Goal: Check status: Check status

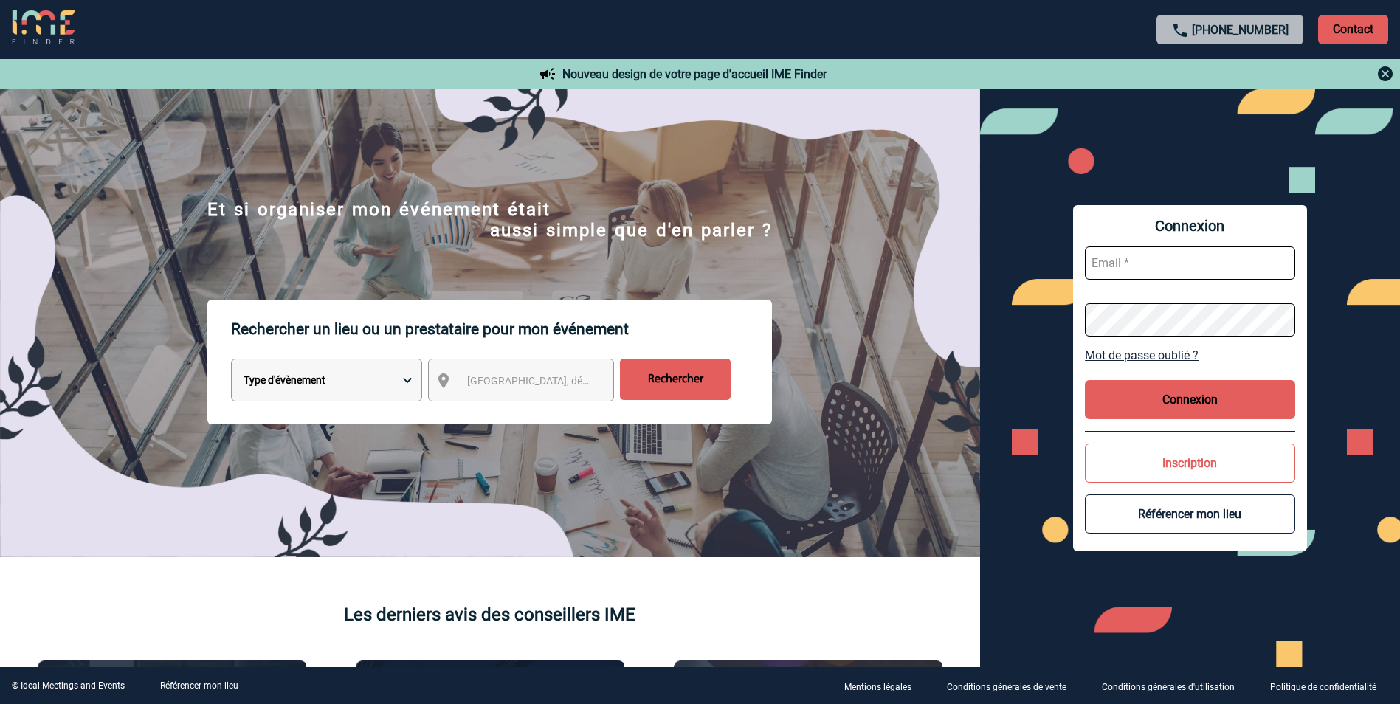
click at [1143, 269] on input "text" at bounding box center [1190, 263] width 210 height 33
paste input "herve.vincent@arkema.com"
type input "herve.vincent@arkema.com"
click at [1180, 401] on button "Connexion" at bounding box center [1190, 399] width 210 height 39
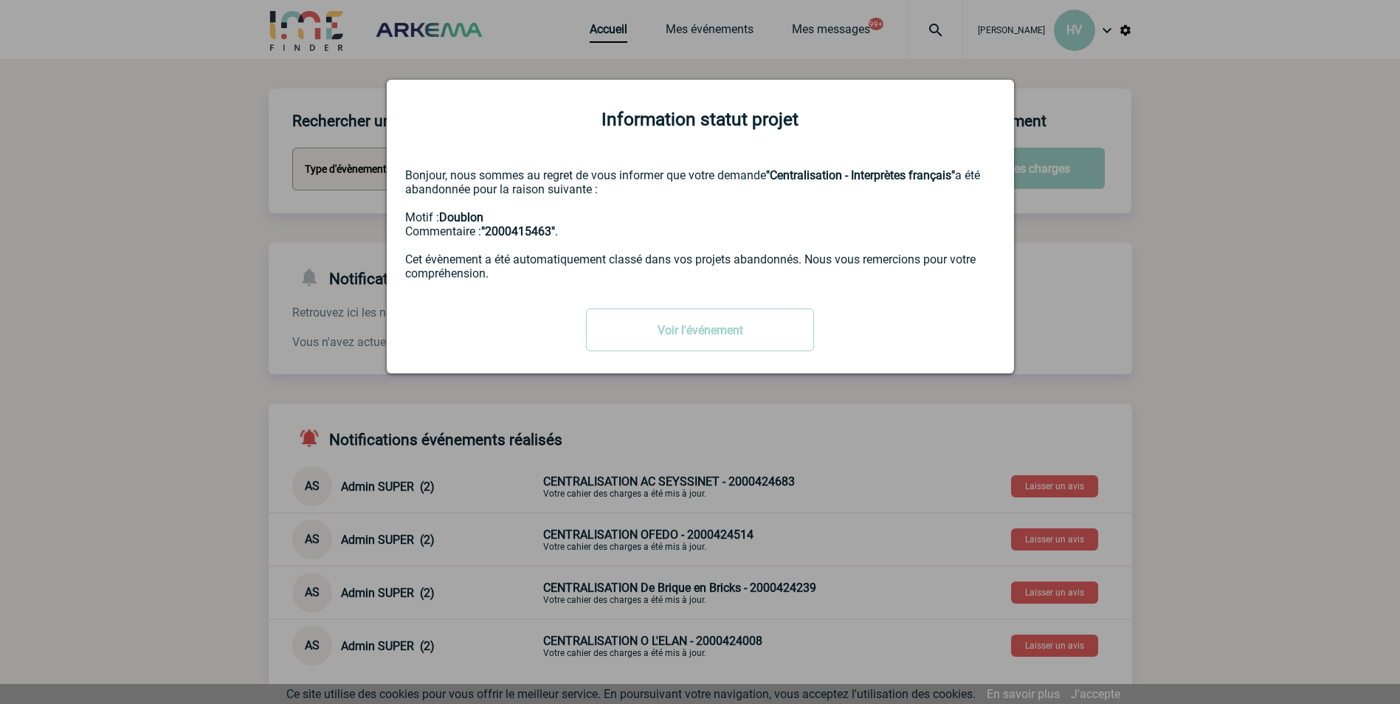
click at [1130, 321] on div at bounding box center [700, 352] width 1400 height 704
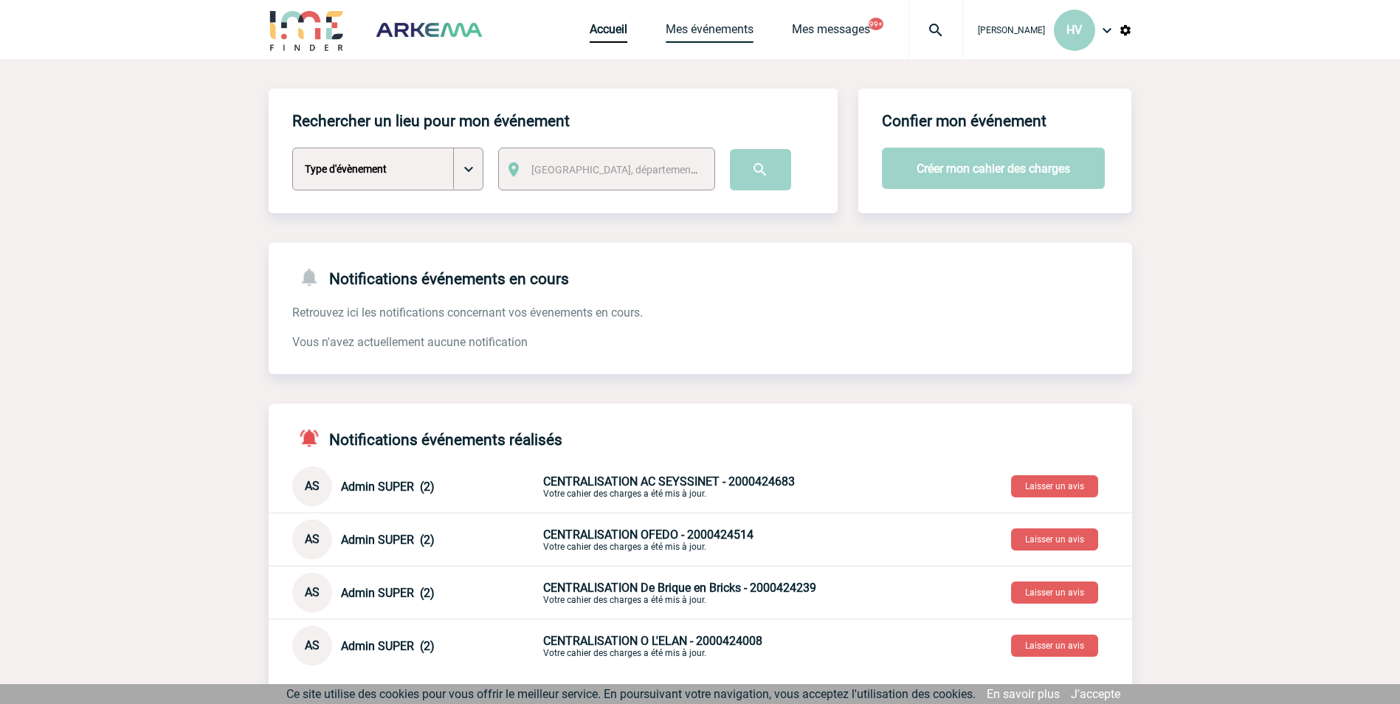
click at [714, 26] on link "Mes événements" at bounding box center [710, 32] width 88 height 21
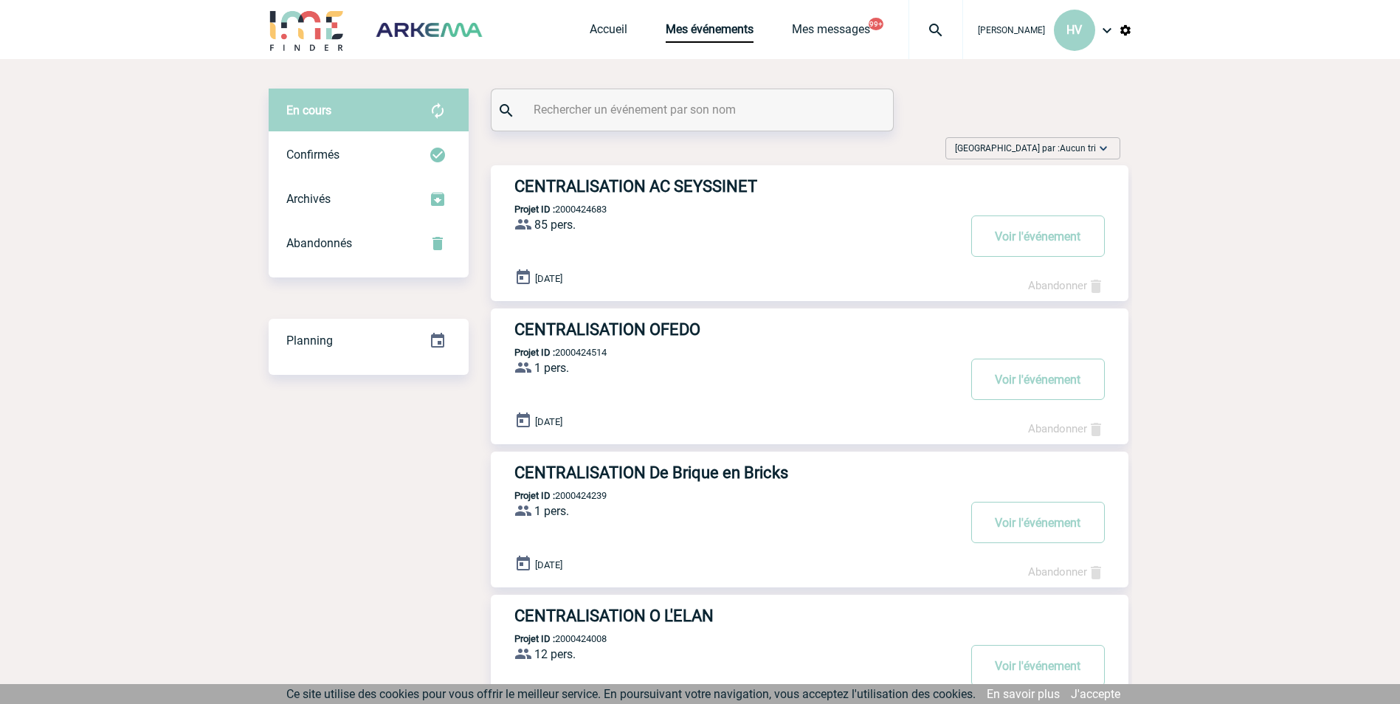
click at [621, 187] on h3 "CENTRALISATION AC SEYSSINET" at bounding box center [735, 186] width 443 height 18
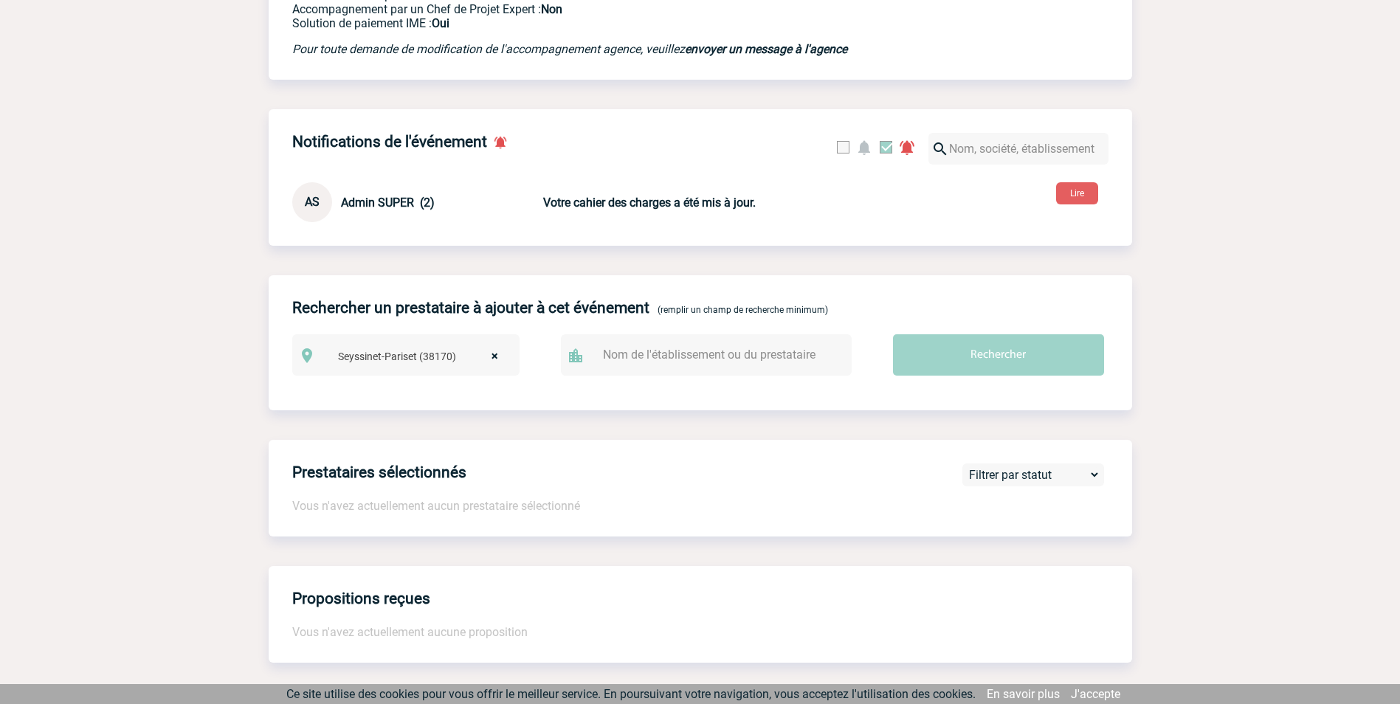
scroll to position [528, 0]
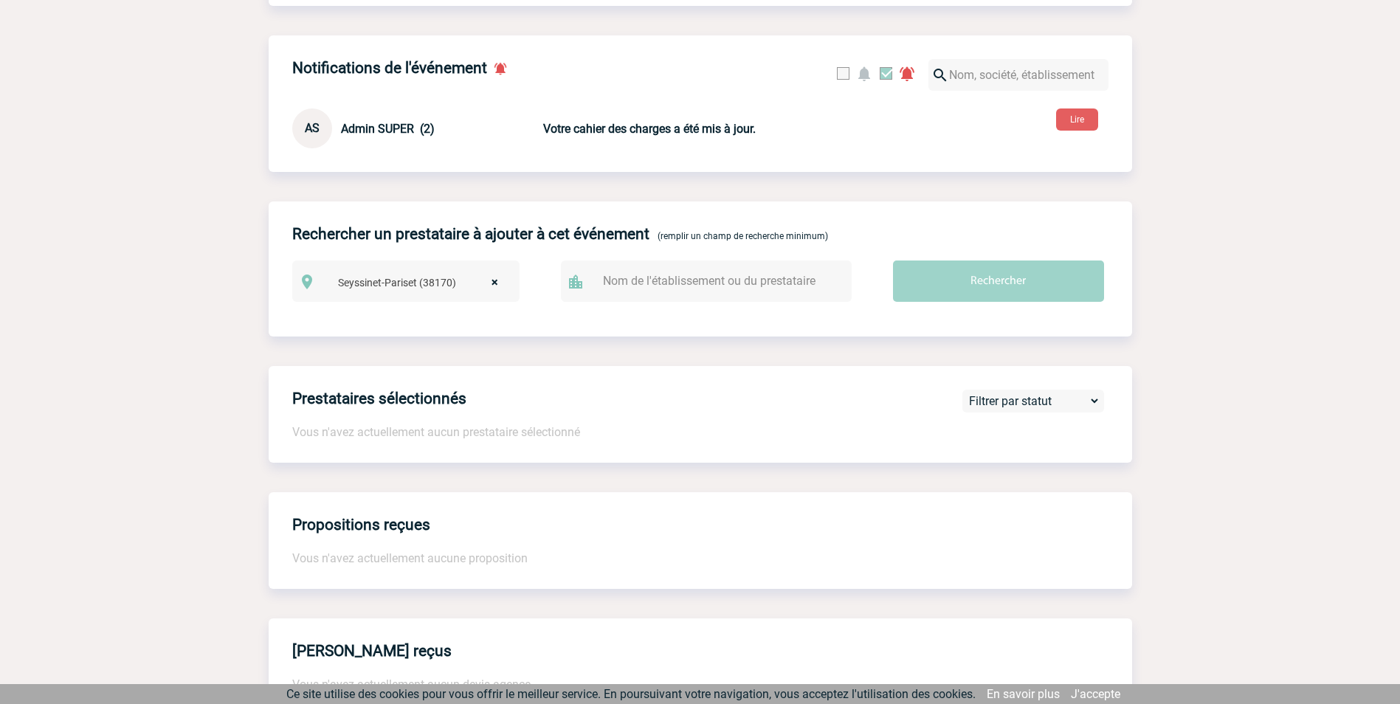
click at [1094, 406] on select "Filtrer par statut - Prestataire envisagé Disponibilité en attente Disponibilit…" at bounding box center [1033, 400] width 134 height 15
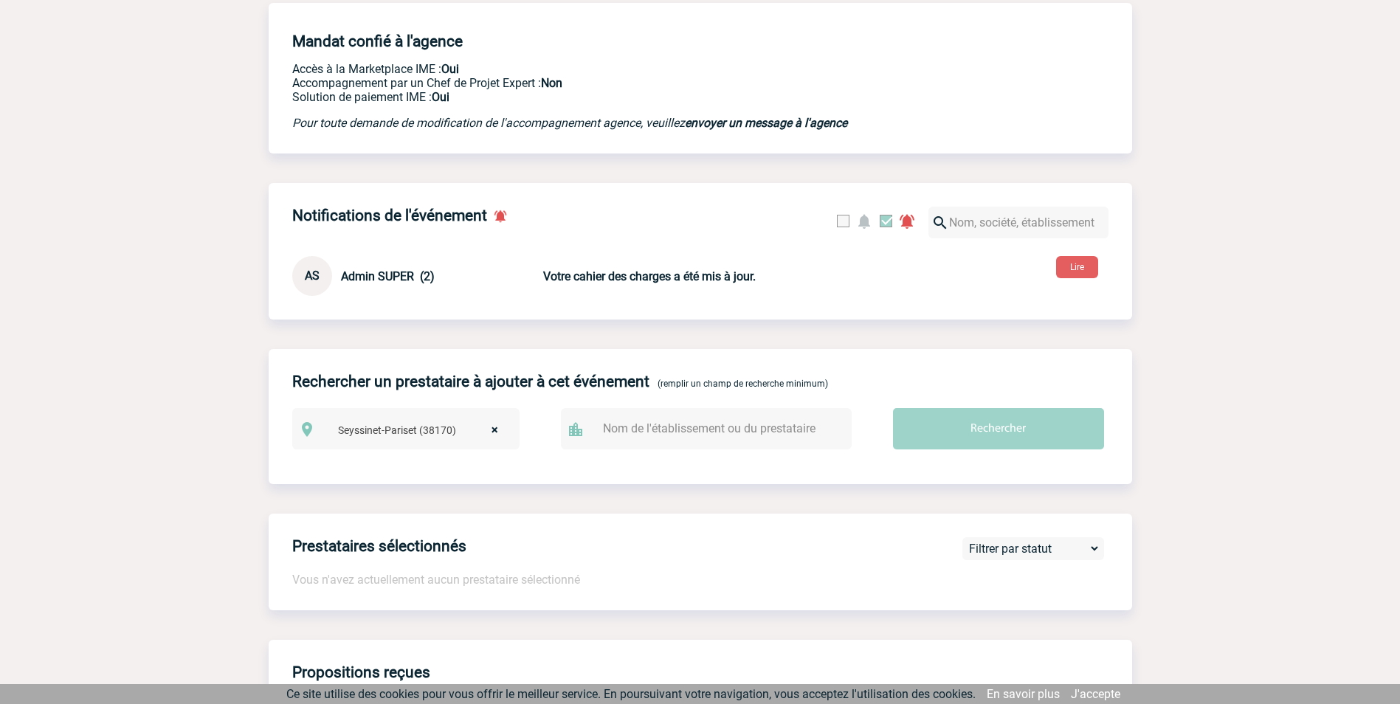
scroll to position [307, 0]
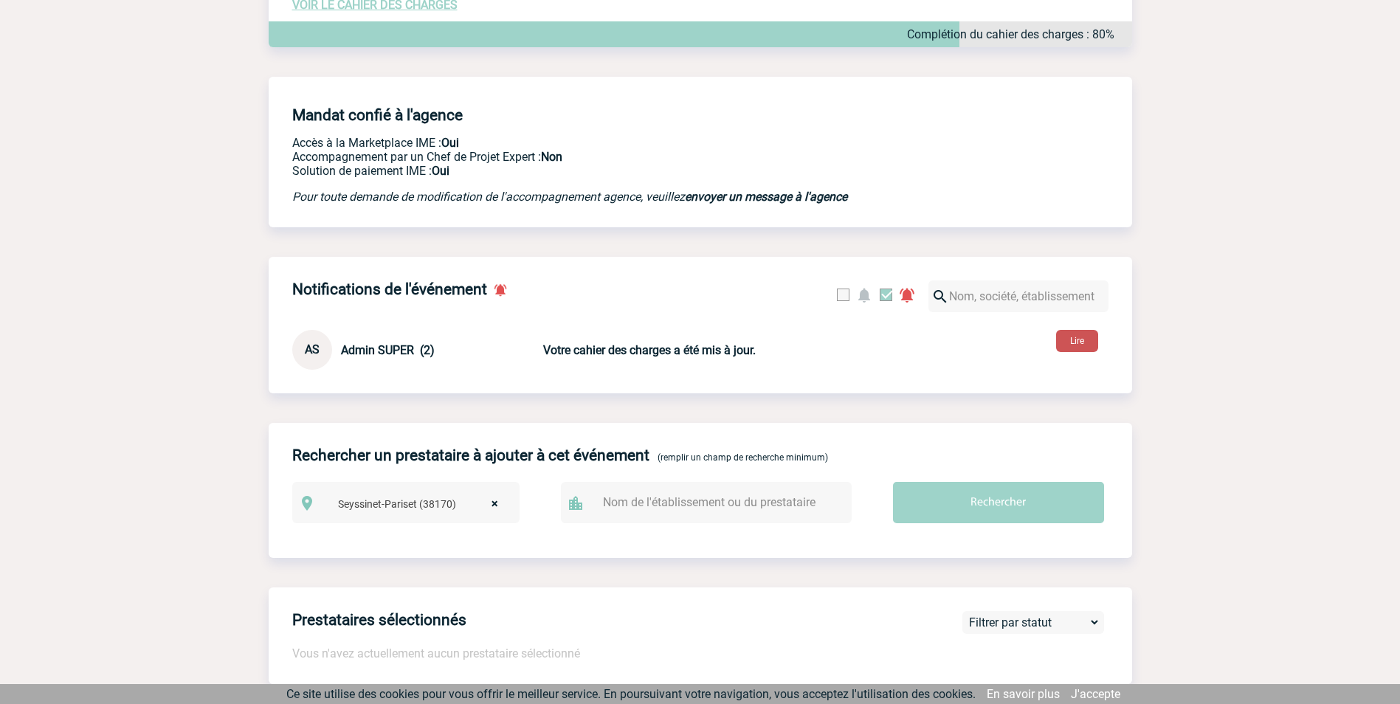
click at [1078, 347] on button "Lire" at bounding box center [1077, 341] width 42 height 22
